Goal: Task Accomplishment & Management: Manage account settings

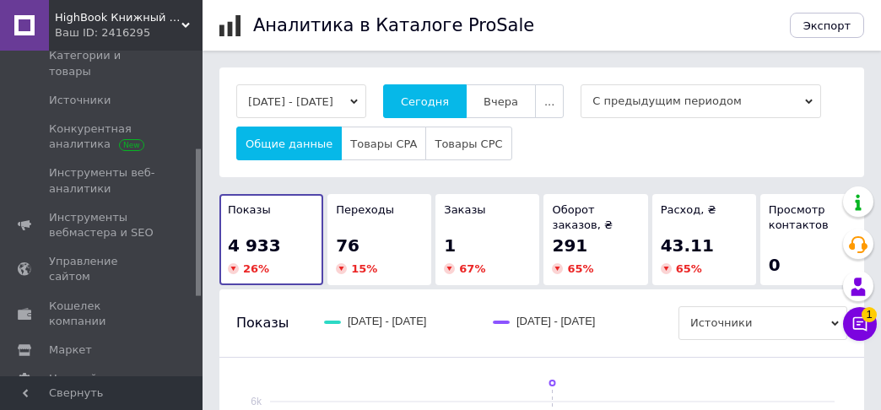
scroll to position [215, 0]
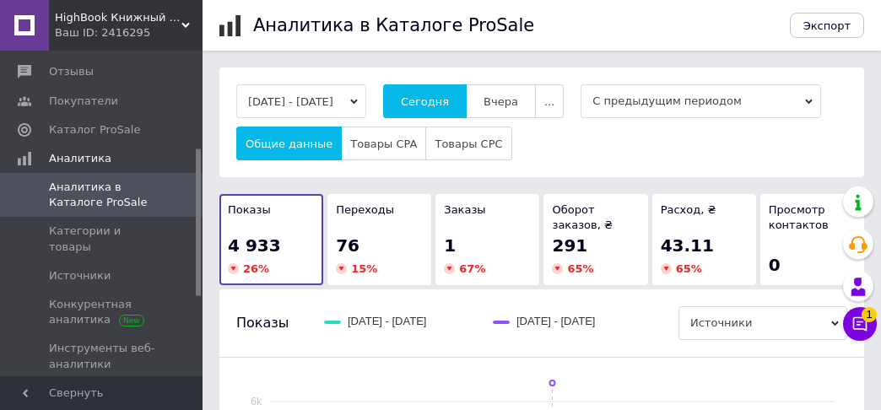
click at [80, 122] on span "Каталог ProSale" at bounding box center [94, 129] width 91 height 15
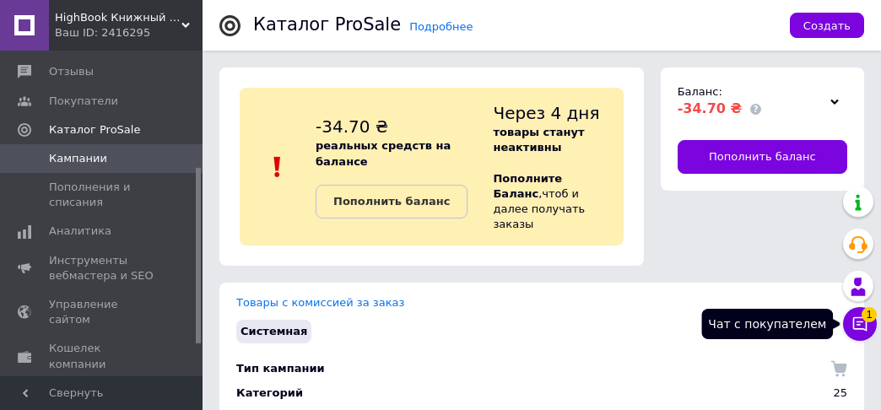
click at [855, 323] on icon at bounding box center [859, 324] width 17 height 17
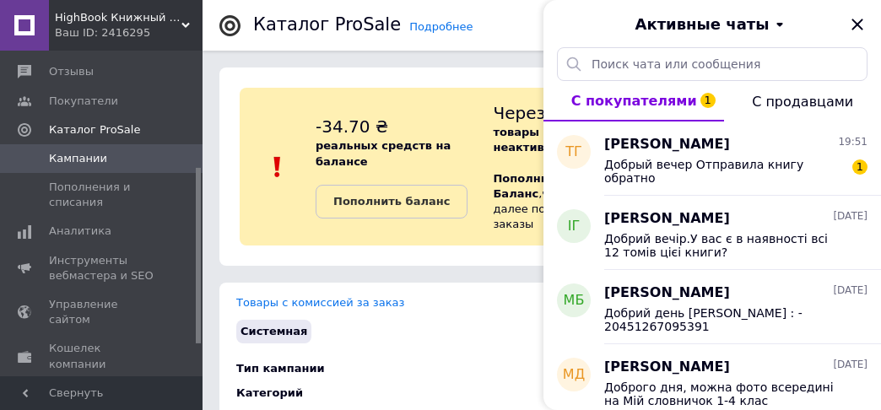
click at [856, 26] on icon "Закрыть" at bounding box center [856, 24] width 11 height 11
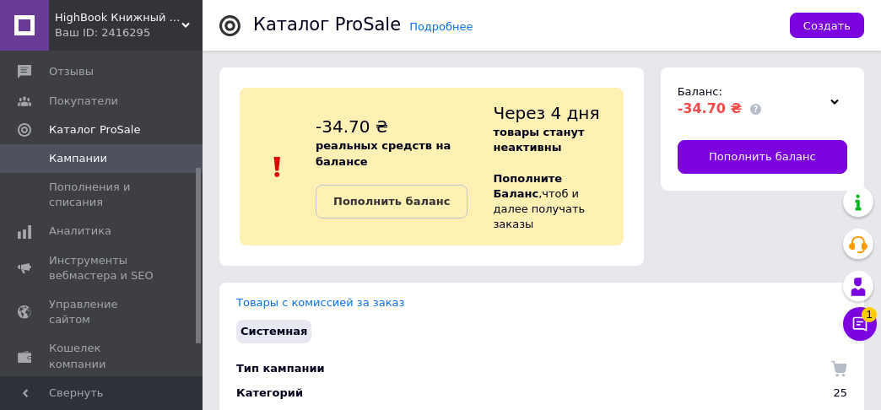
click at [167, 24] on span "HighBook Книжный магазин" at bounding box center [118, 17] width 127 height 15
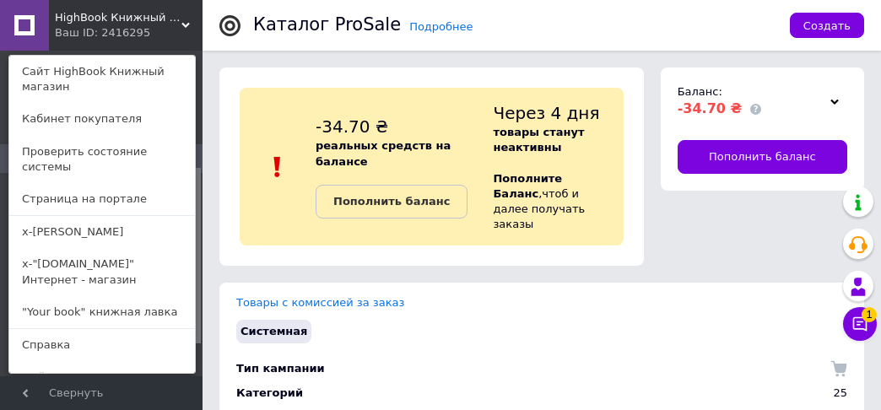
click at [30, 296] on link ""Your book" книжная лавка" at bounding box center [102, 312] width 186 height 32
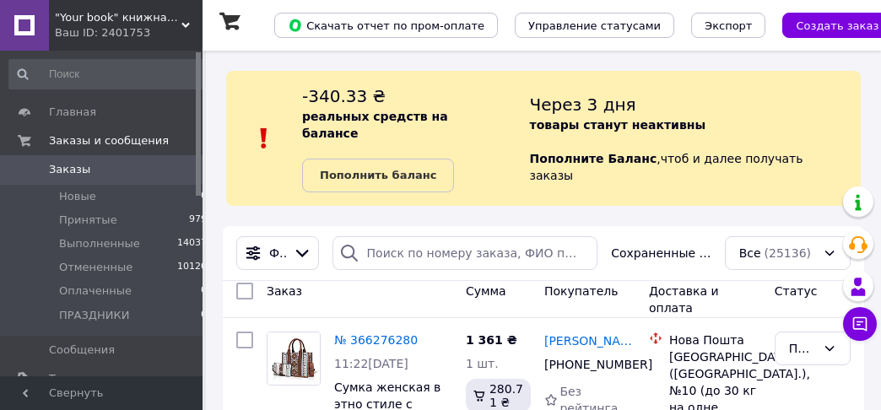
click at [337, 169] on b "Пополнить баланс" at bounding box center [378, 175] width 116 height 13
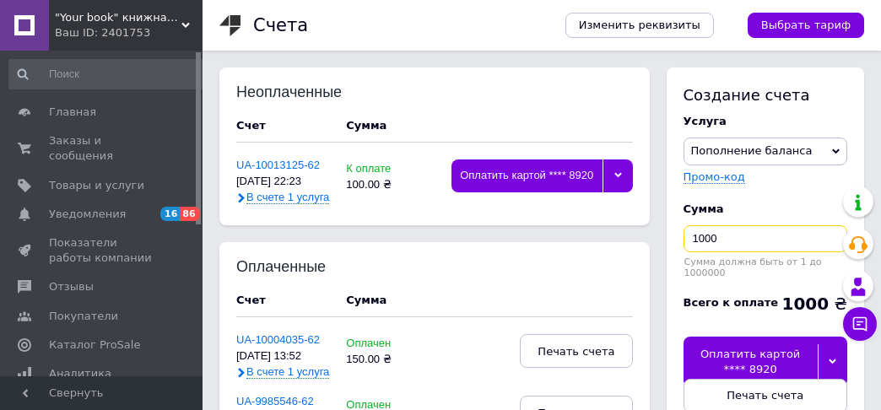
drag, startPoint x: 733, startPoint y: 235, endPoint x: 636, endPoint y: 229, distance: 97.2
click at [683, 229] on input "1000" at bounding box center [765, 238] width 164 height 27
type input "350"
click at [834, 344] on div at bounding box center [833, 361] width 30 height 35
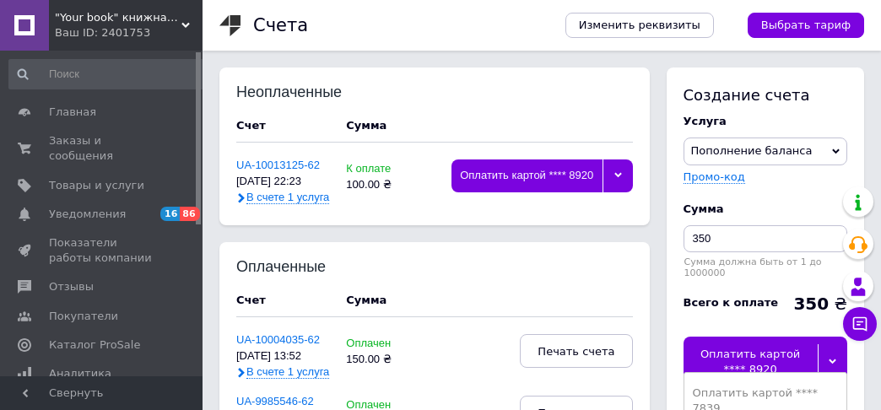
click at [807, 386] on div "Оплатить картой **** 7839" at bounding box center [765, 401] width 145 height 30
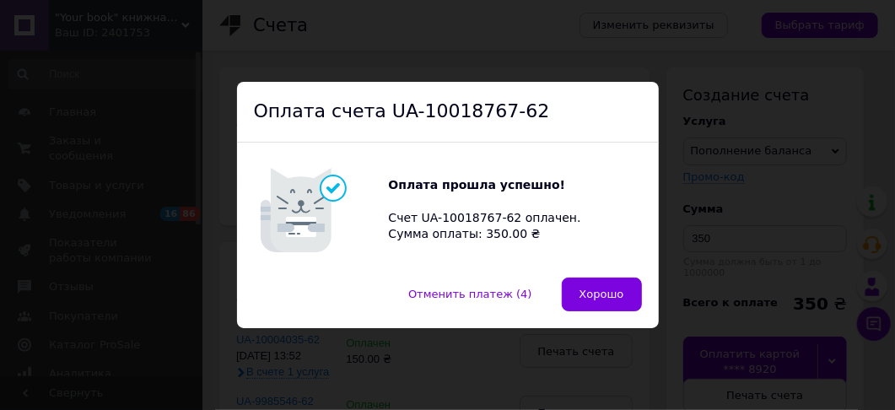
click at [575, 286] on button "Хорошо" at bounding box center [602, 295] width 80 height 34
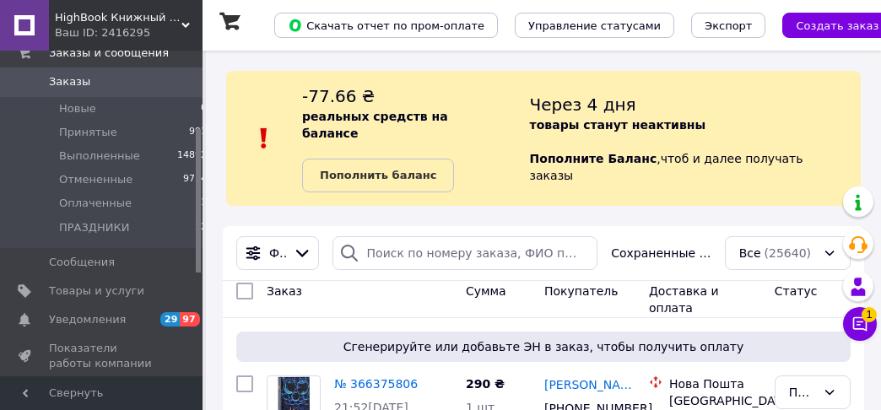
scroll to position [175, 0]
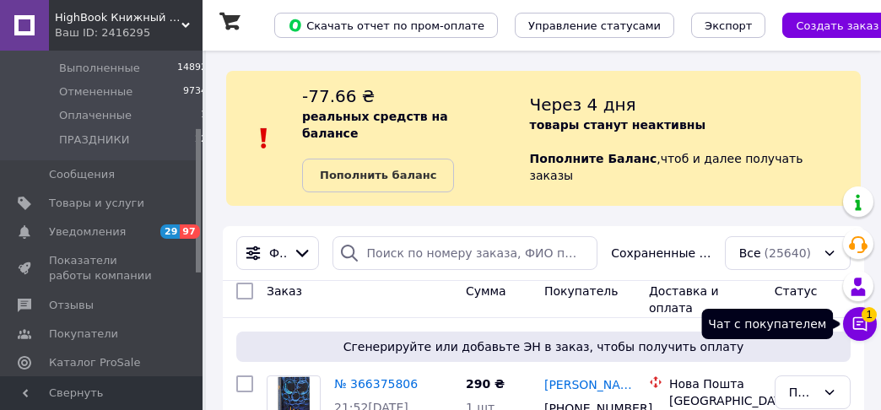
click at [851, 330] on icon at bounding box center [859, 324] width 17 height 17
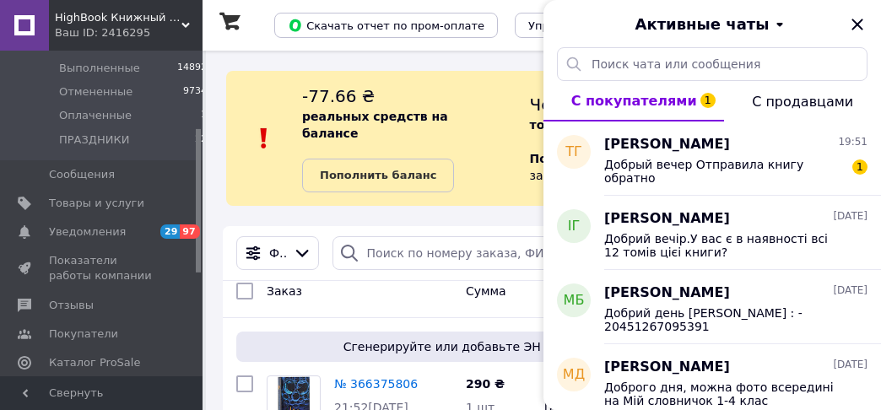
click at [858, 26] on icon "Закрыть" at bounding box center [856, 24] width 11 height 11
